Goal: Task Accomplishment & Management: Use online tool/utility

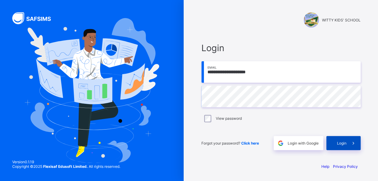
click at [339, 142] on span "Login" at bounding box center [341, 143] width 9 height 5
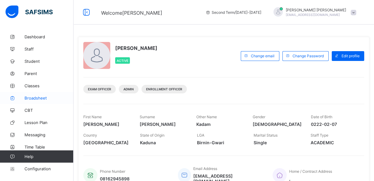
click at [32, 97] on span "Broadsheet" at bounding box center [48, 98] width 49 height 5
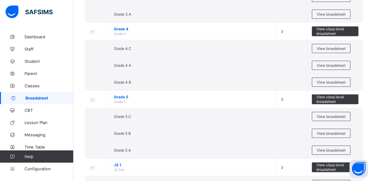
scroll to position [719, 0]
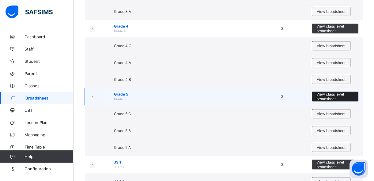
click at [334, 92] on span "View class level broadsheet" at bounding box center [334, 96] width 37 height 9
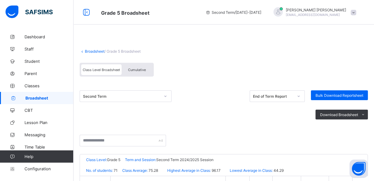
click at [164, 97] on div at bounding box center [165, 96] width 10 height 10
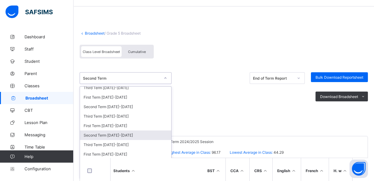
scroll to position [195, 0]
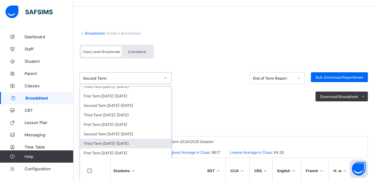
click at [109, 139] on div "Third Term [DATE]-[DATE]" at bounding box center [125, 143] width 91 height 9
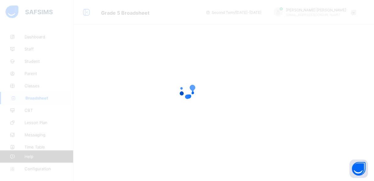
scroll to position [0, 0]
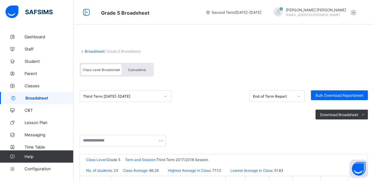
click at [143, 69] on span "Cumulative" at bounding box center [137, 70] width 18 height 4
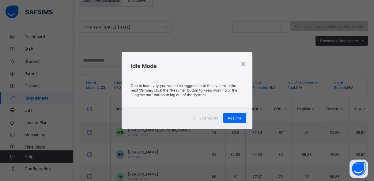
scroll to position [80, 0]
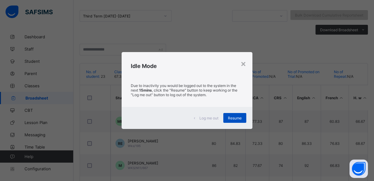
click at [234, 115] on div "Resume" at bounding box center [234, 118] width 23 height 10
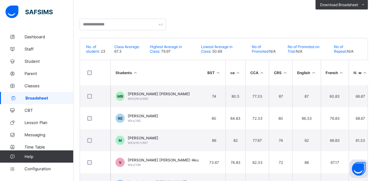
scroll to position [104, 0]
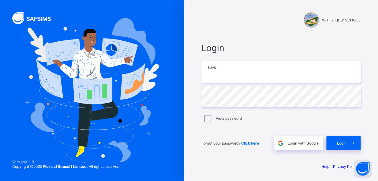
click at [214, 73] on input "email" at bounding box center [280, 71] width 159 height 21
type input "**********"
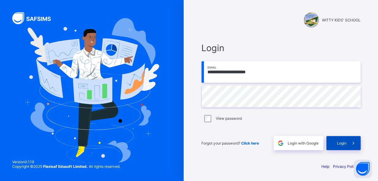
click at [342, 143] on span "Login" at bounding box center [341, 143] width 9 height 5
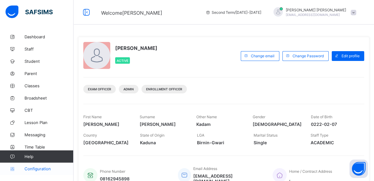
click at [41, 167] on span "Configuration" at bounding box center [48, 168] width 49 height 5
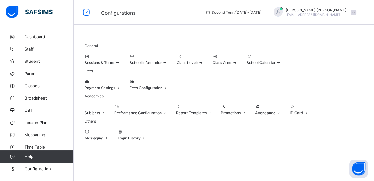
scroll to position [88, 0]
click at [246, 109] on span at bounding box center [233, 110] width 25 height 2
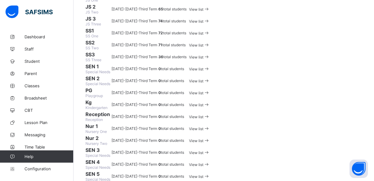
scroll to position [206, 0]
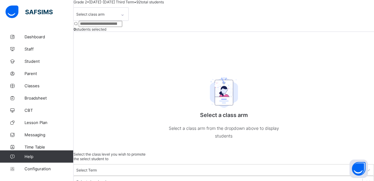
scroll to position [55, 0]
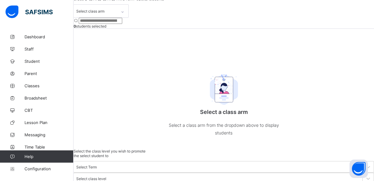
click at [202, 81] on div "Select class arm 0 students selected Select a class arm Select a class arm from…" at bounding box center [223, 76] width 300 height 144
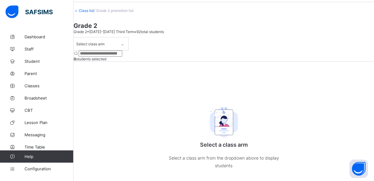
scroll to position [0, 0]
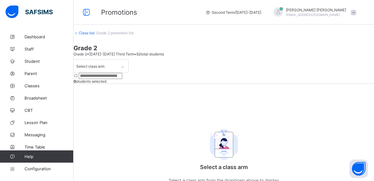
click at [211, 12] on icon at bounding box center [207, 12] width 5 height 5
click at [83, 13] on icon at bounding box center [86, 12] width 10 height 9
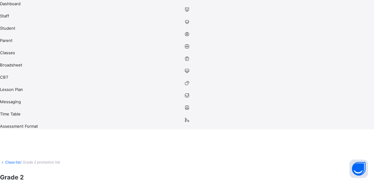
scroll to position [97, 0]
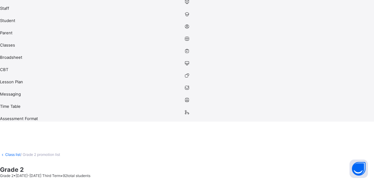
scroll to position [0, 0]
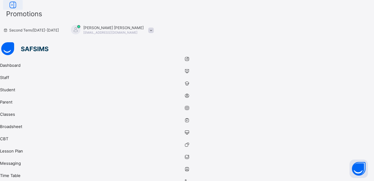
click at [18, 9] on icon at bounding box center [13, 5] width 10 height 9
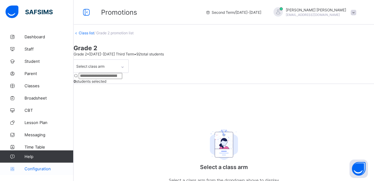
click at [39, 167] on span "Configuration" at bounding box center [48, 168] width 49 height 5
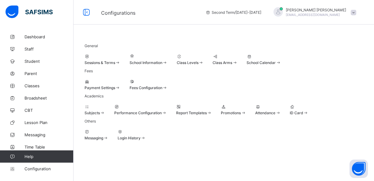
scroll to position [83, 0]
click at [246, 109] on span at bounding box center [233, 110] width 25 height 2
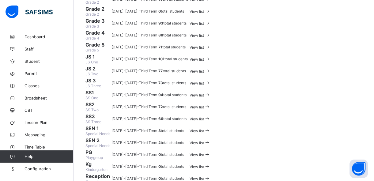
scroll to position [142, 0]
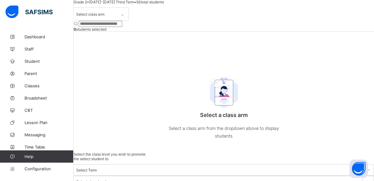
scroll to position [55, 0]
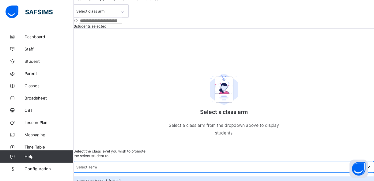
click at [365, 164] on icon at bounding box center [368, 167] width 6 height 6
click at [314, 176] on div "First Term [DATE]-[DATE]" at bounding box center [223, 180] width 300 height 9
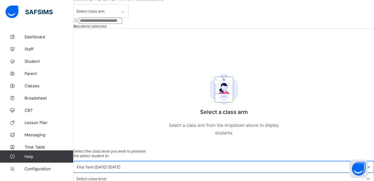
click at [365, 175] on icon at bounding box center [368, 178] width 6 height 6
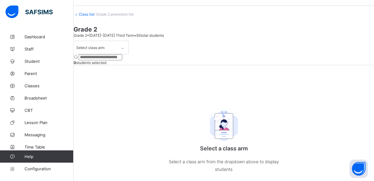
scroll to position [16, 0]
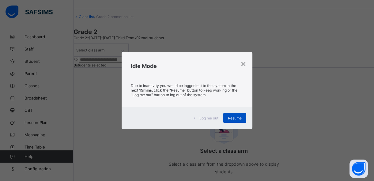
click at [236, 117] on span "Resume" at bounding box center [235, 118] width 14 height 5
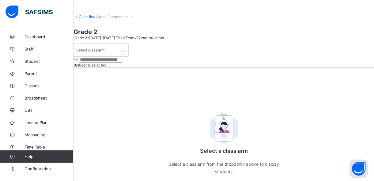
click at [248, 109] on div "Select class arm 0 students selected Select a class arm Select a class arm from…" at bounding box center [223, 115] width 300 height 144
